Goal: Find specific page/section: Find specific page/section

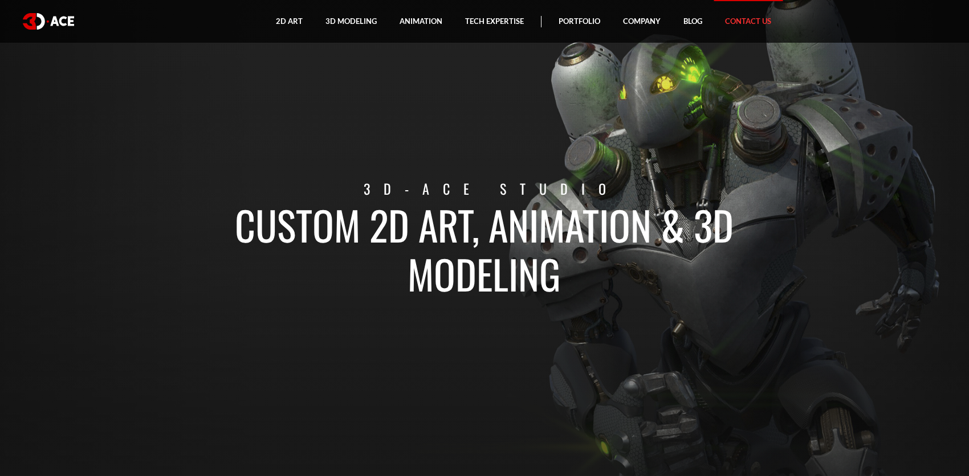
click at [738, 25] on link "Contact Us" at bounding box center [748, 21] width 69 height 43
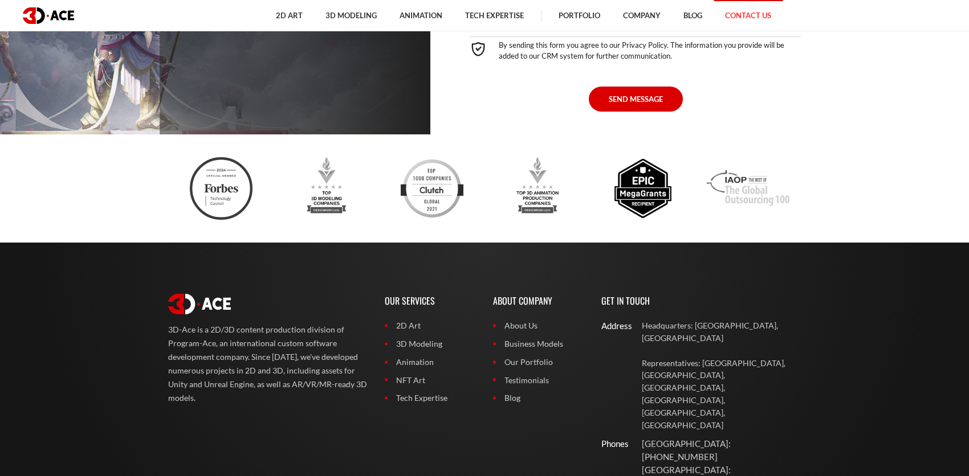
scroll to position [842, 0]
click at [415, 330] on link "2D Art" at bounding box center [430, 325] width 91 height 13
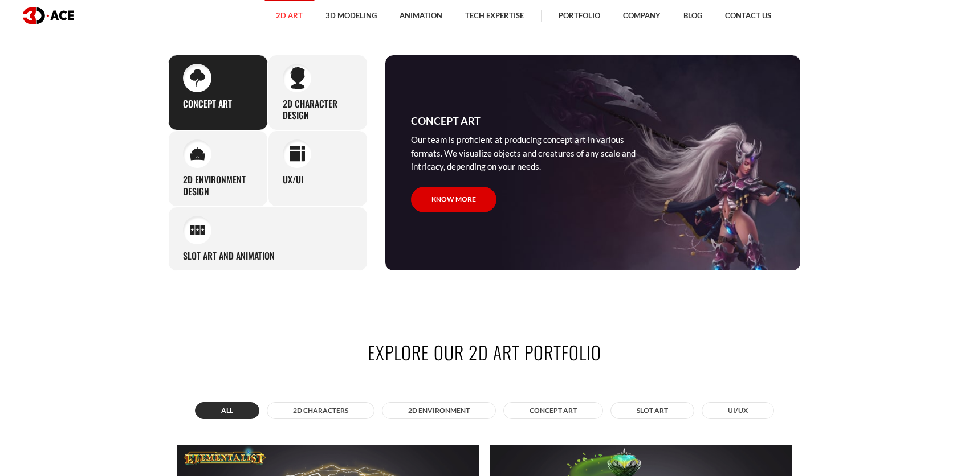
scroll to position [585, 0]
